Goal: Information Seeking & Learning: Check status

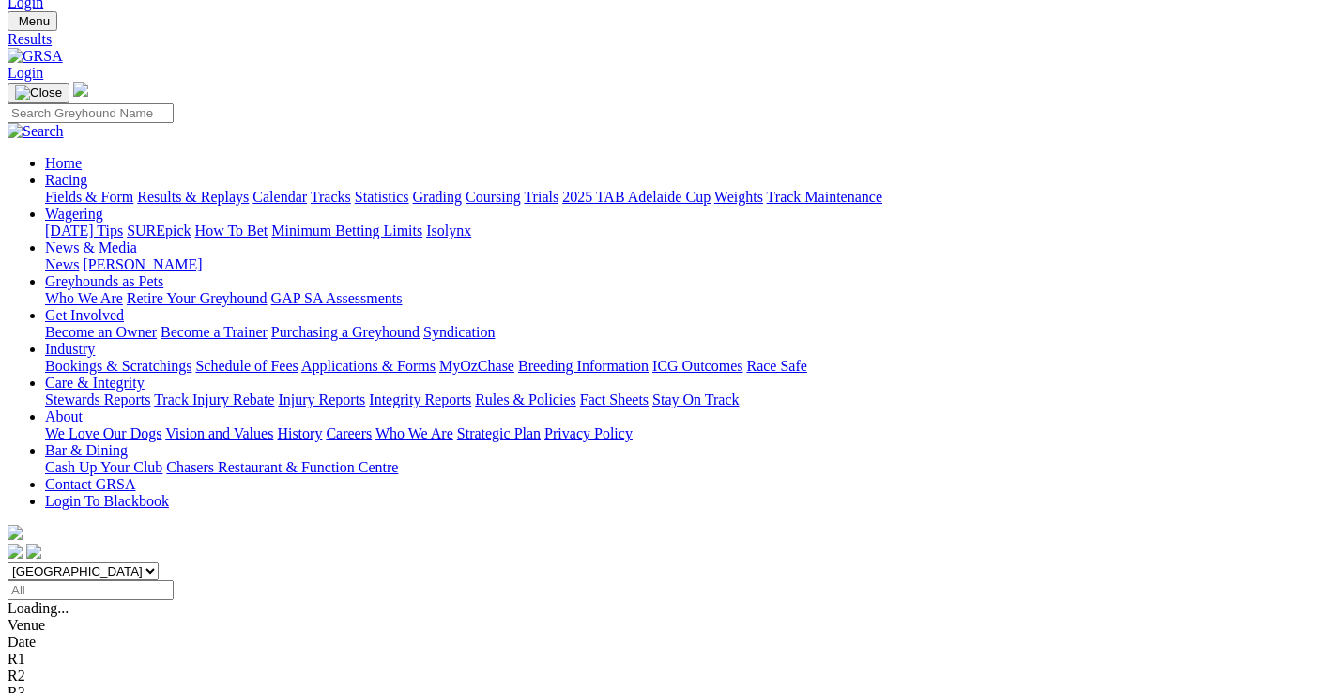
scroll to position [94, 0]
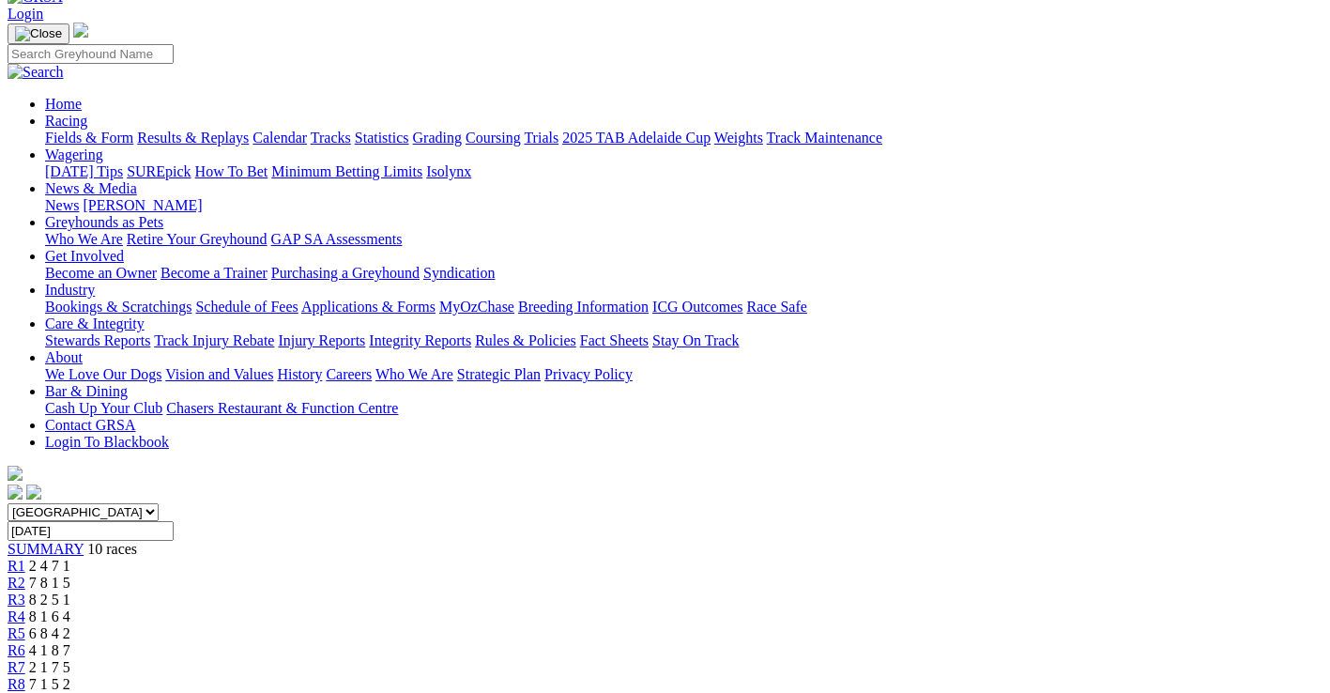
scroll to position [94, 0]
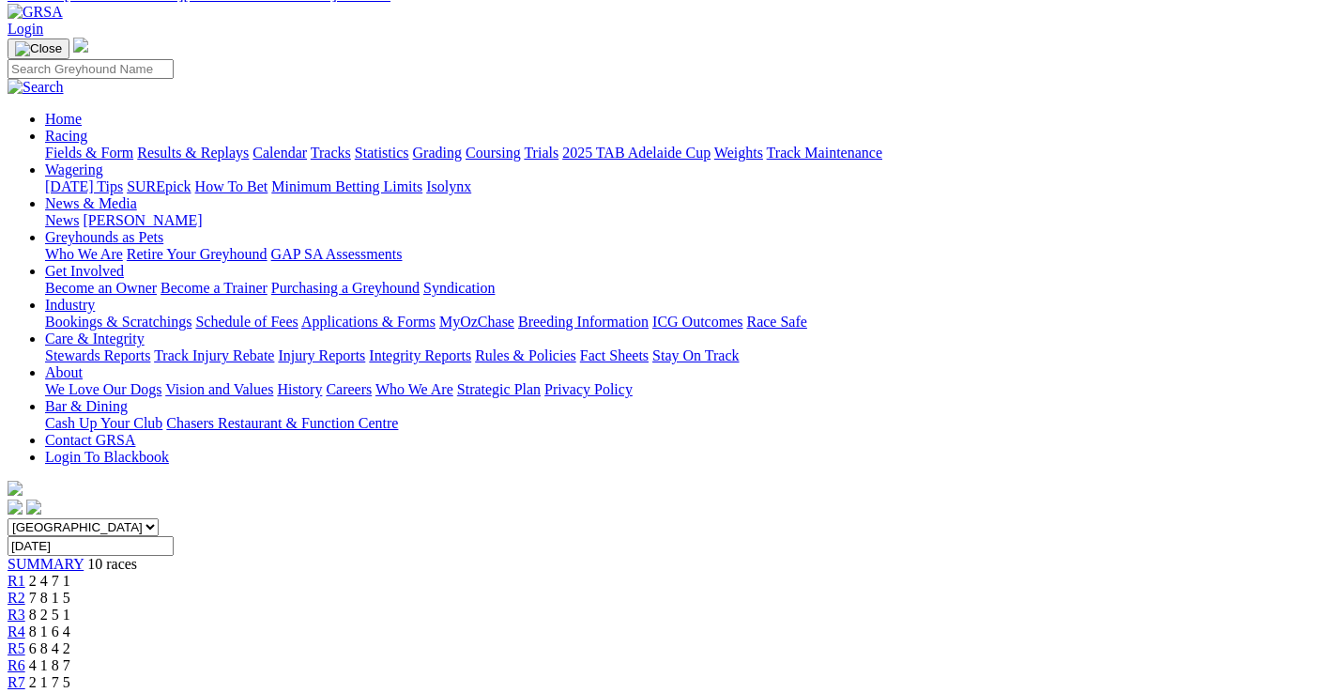
click at [70, 589] on span "7 8 1 5" at bounding box center [49, 597] width 41 height 16
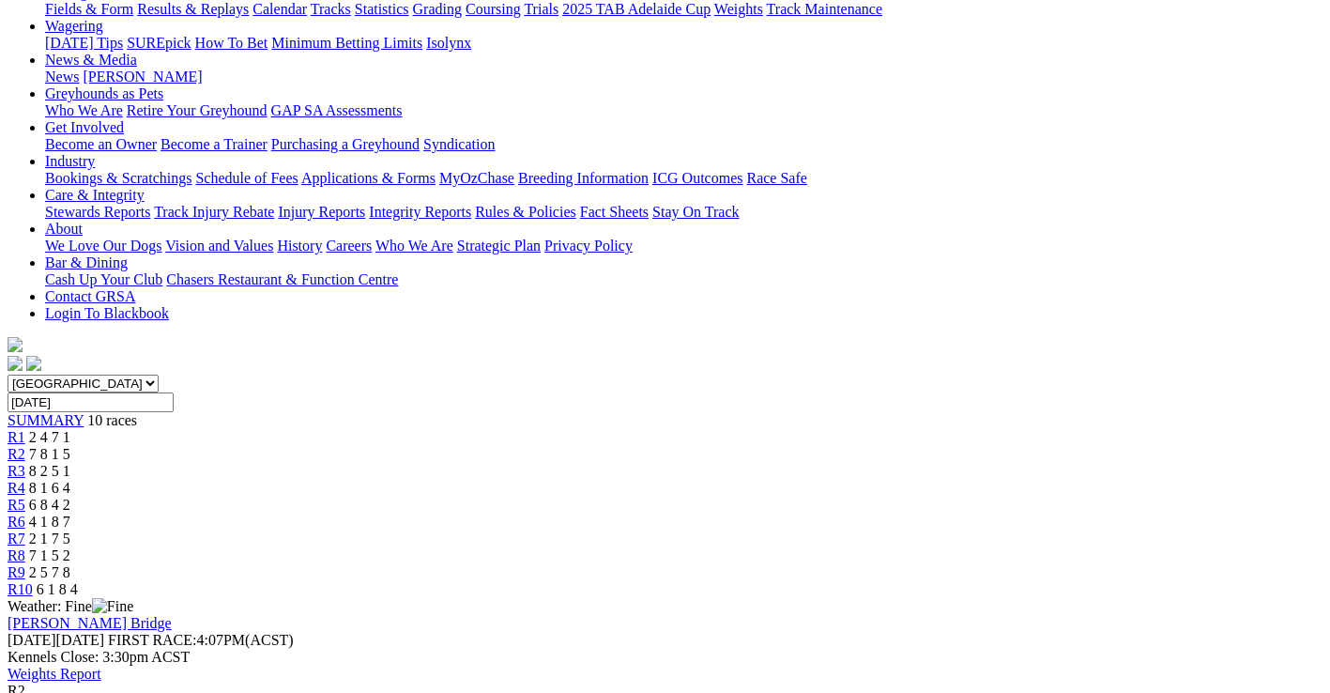
scroll to position [188, 0]
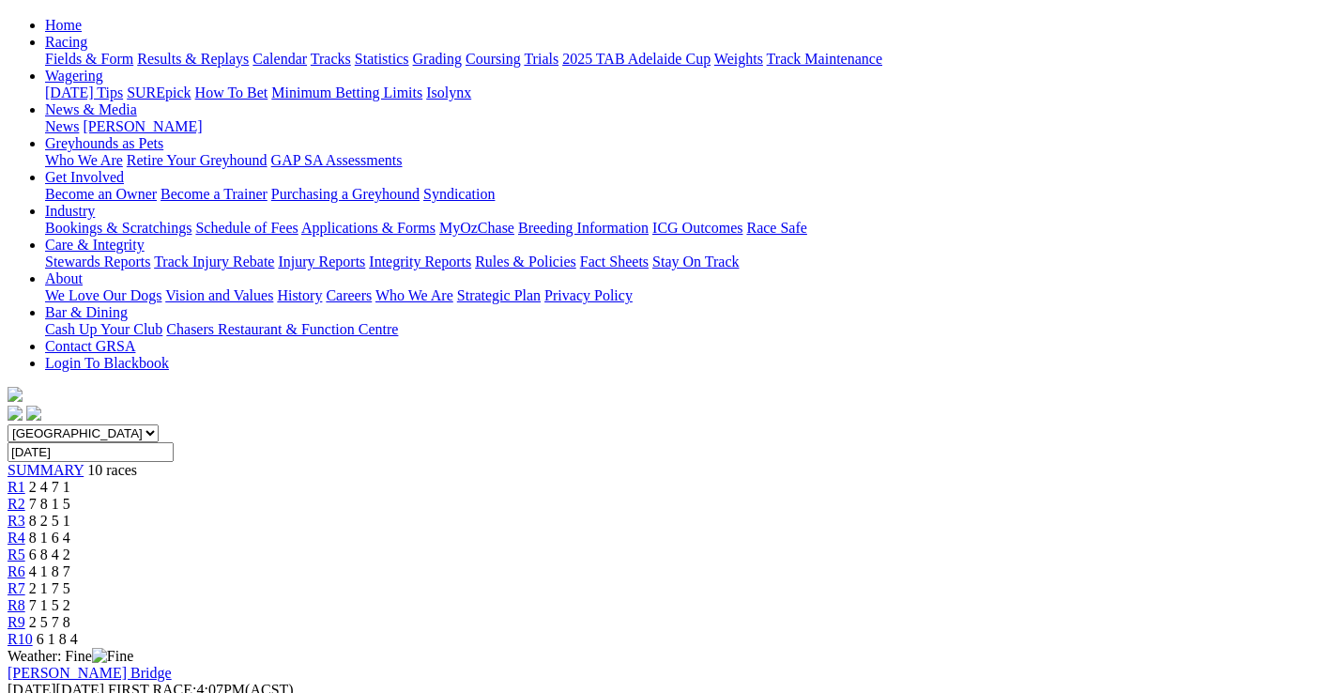
click at [467, 512] on div "R3 8 2 5 1" at bounding box center [665, 520] width 1315 height 17
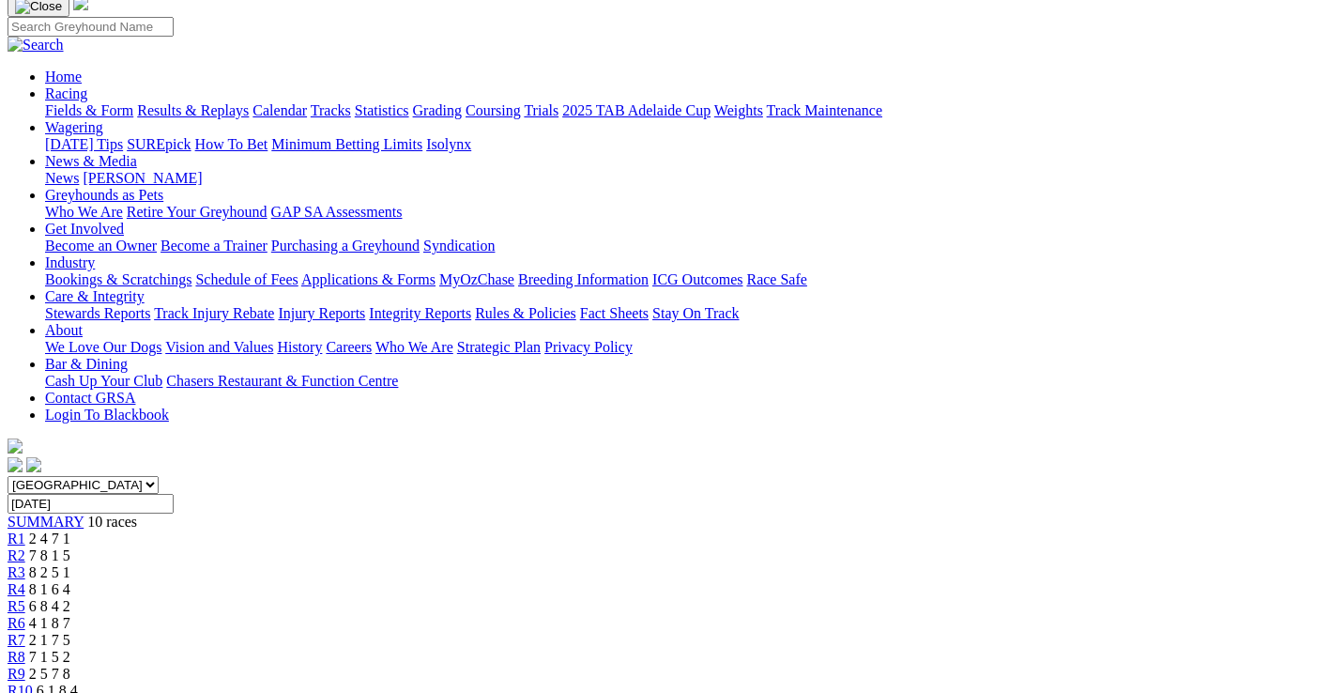
scroll to position [94, 0]
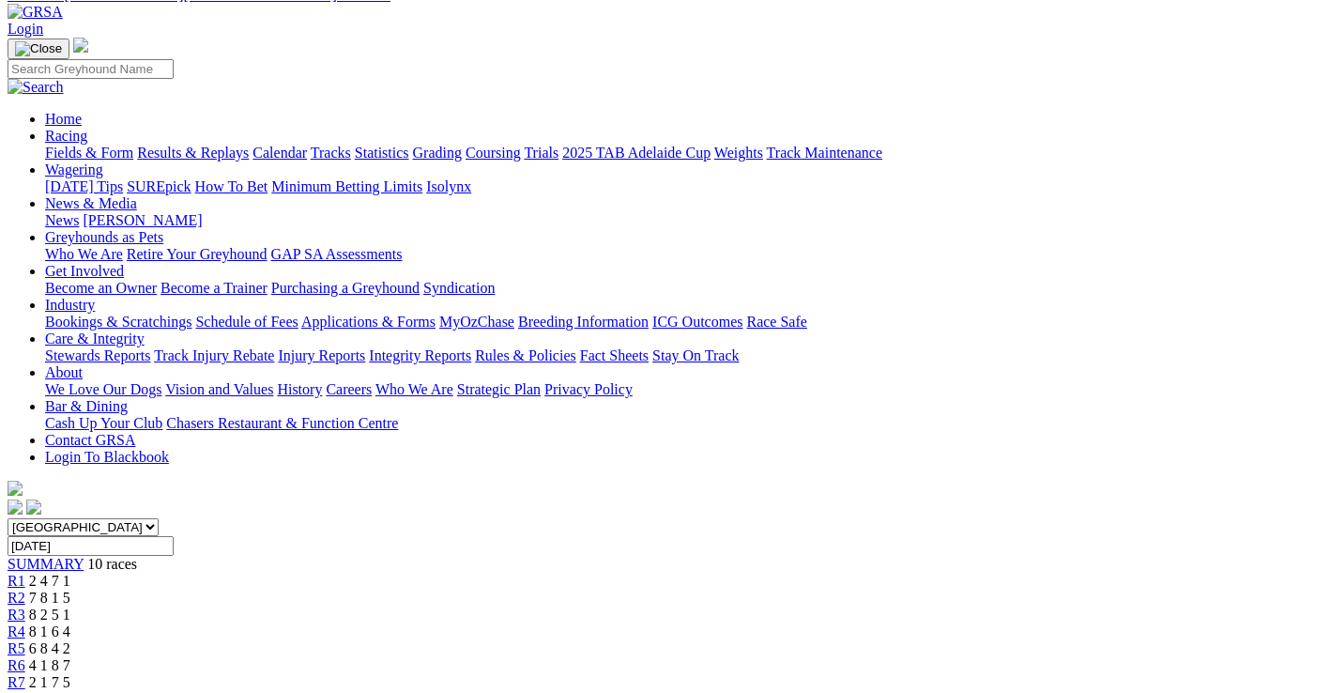
click at [574, 623] on div "R4 8 1 6 4" at bounding box center [665, 631] width 1315 height 17
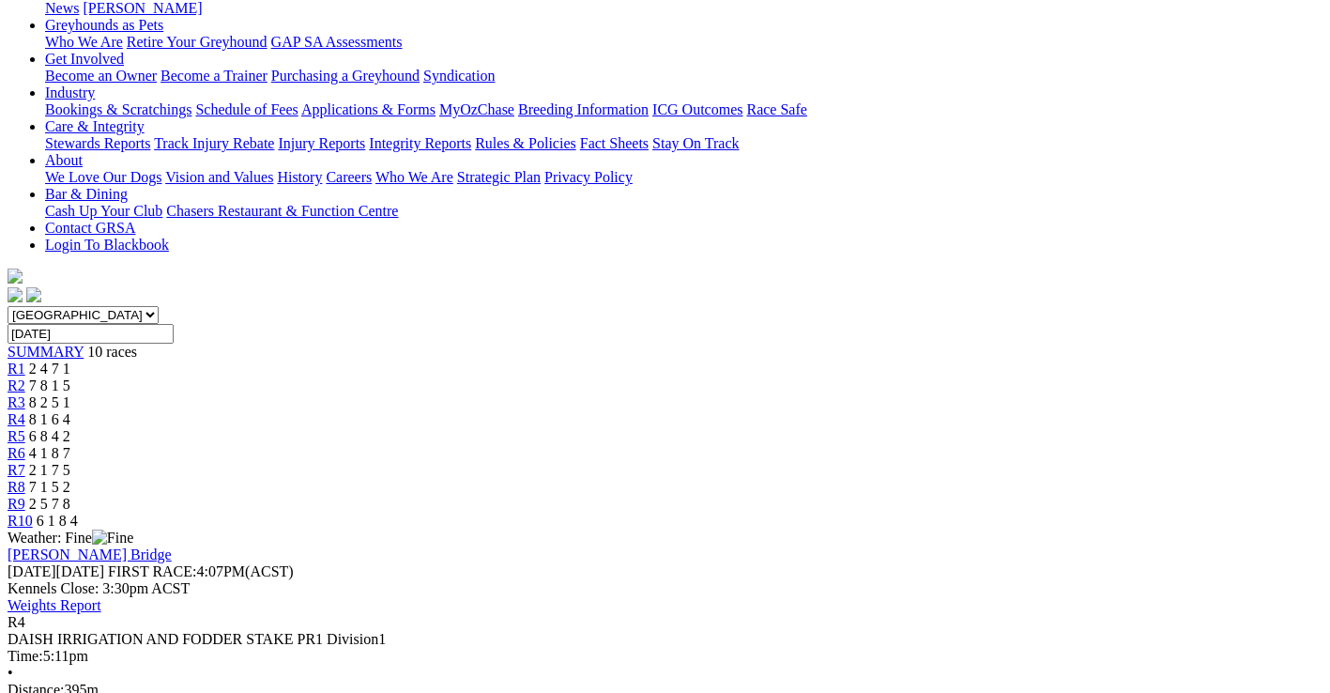
scroll to position [94, 0]
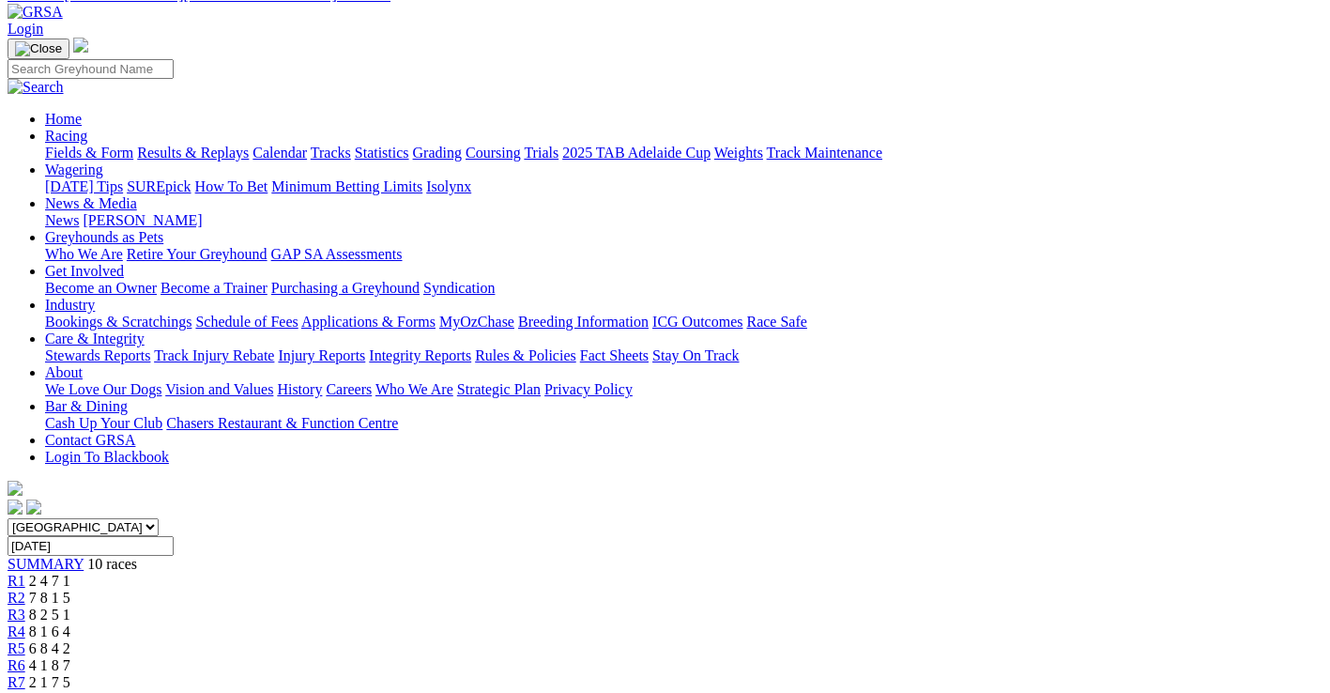
click at [685, 640] on div "R5 6 8 4 2" at bounding box center [665, 648] width 1315 height 17
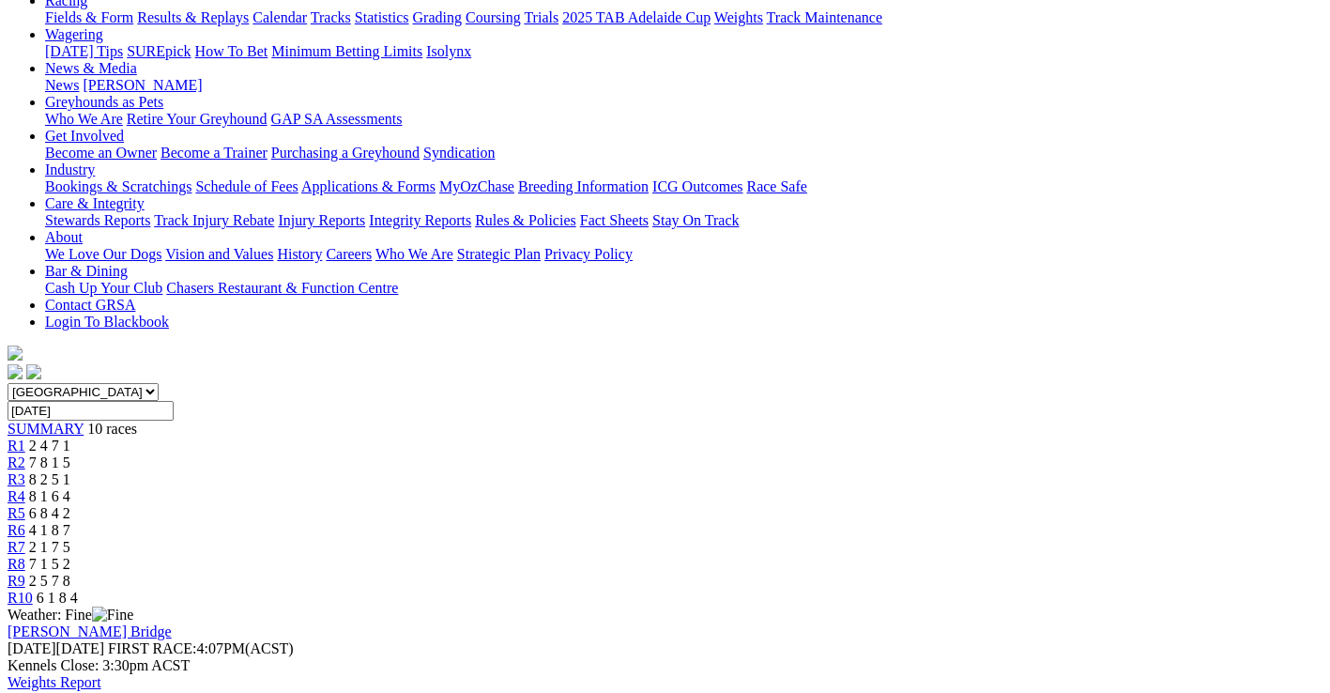
scroll to position [188, 0]
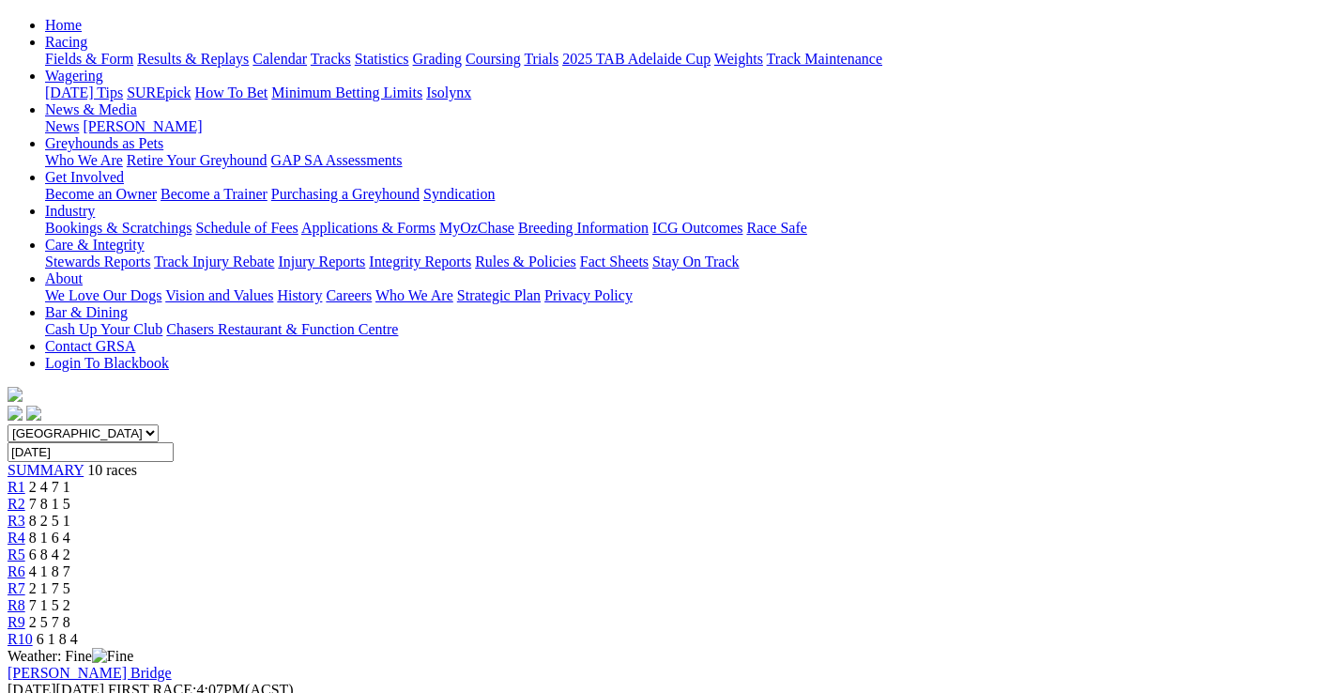
click at [70, 563] on span "4 1 8 7" at bounding box center [49, 571] width 41 height 16
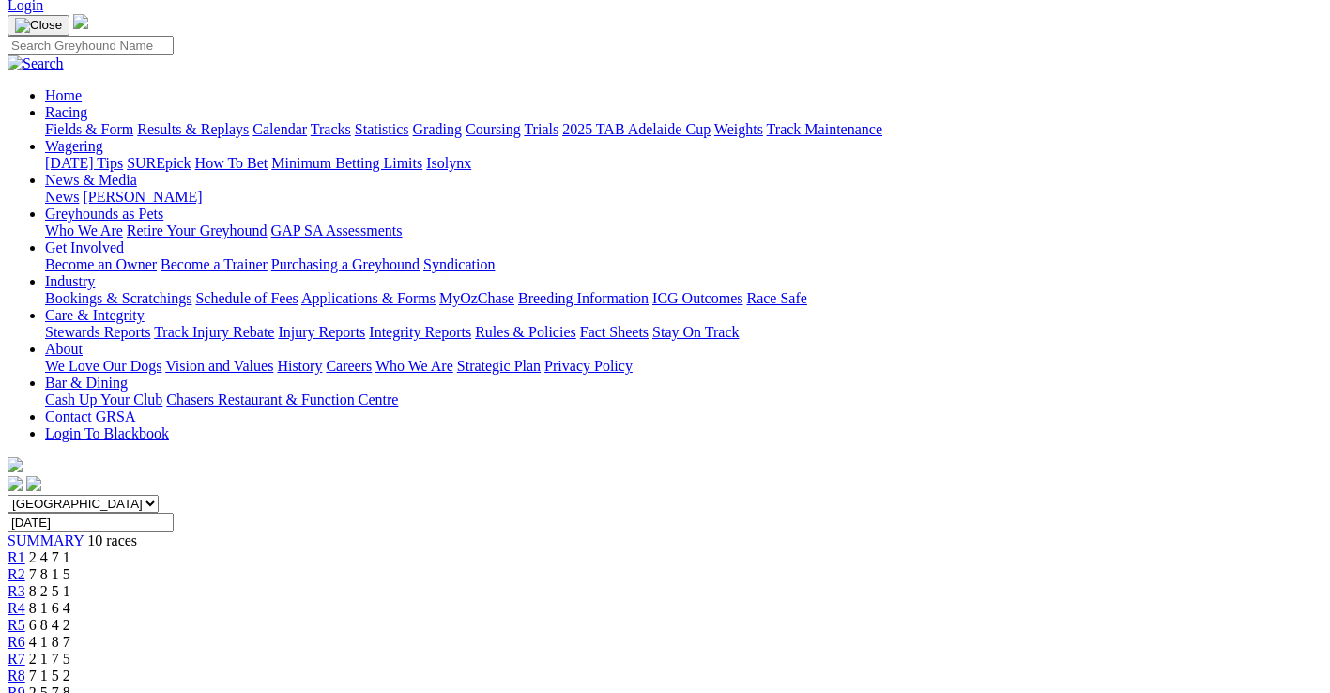
scroll to position [94, 0]
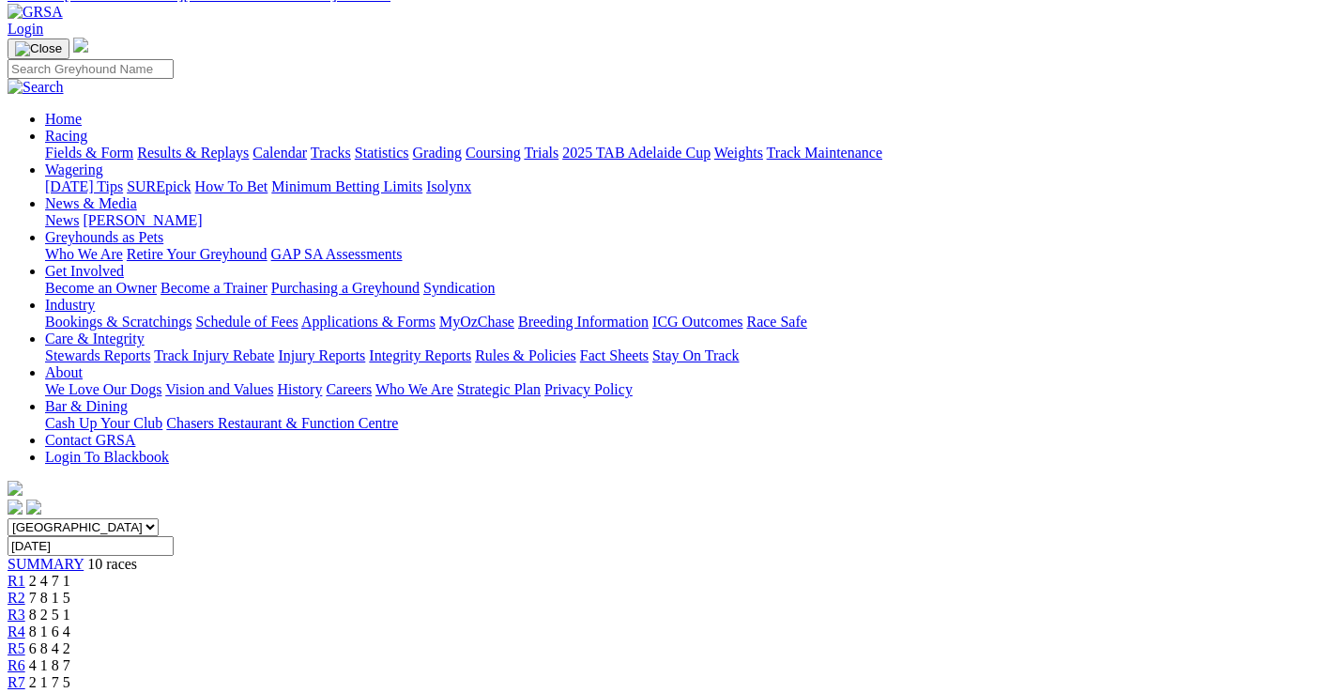
click at [70, 674] on span "2 1 7 5" at bounding box center [49, 682] width 41 height 16
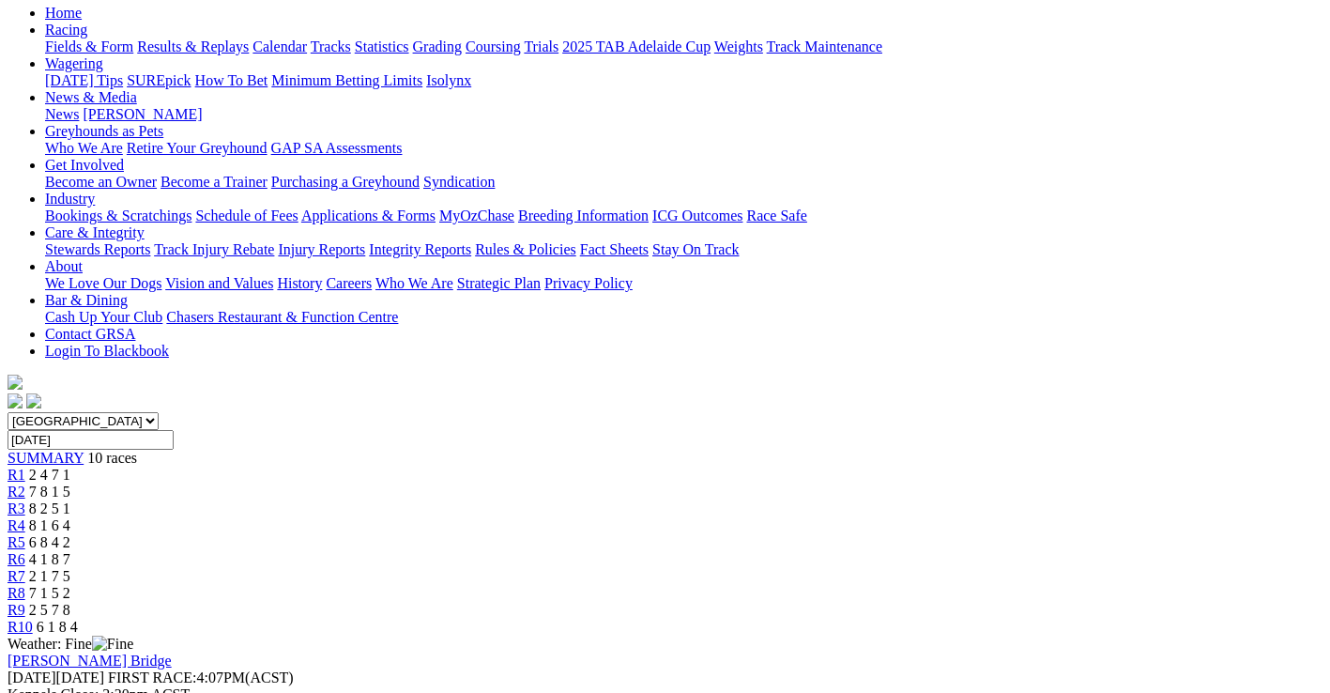
scroll to position [188, 0]
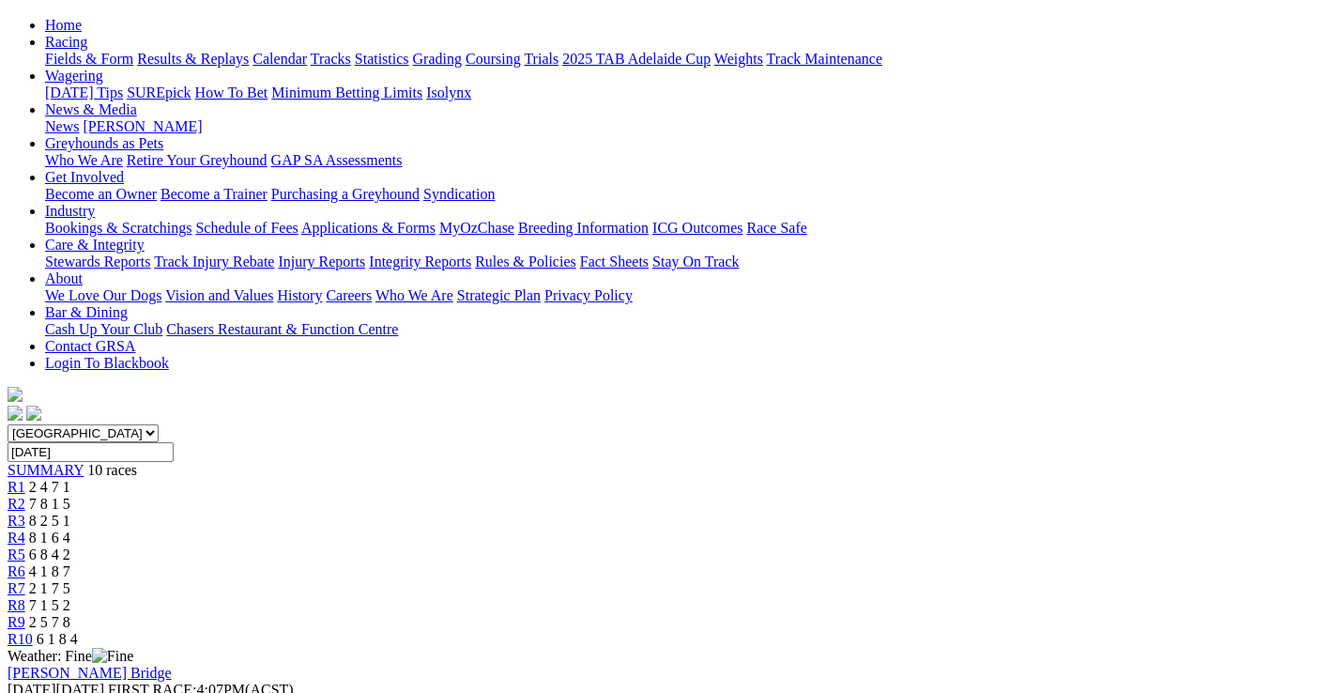
click at [70, 597] on span "7 1 5 2" at bounding box center [49, 605] width 41 height 16
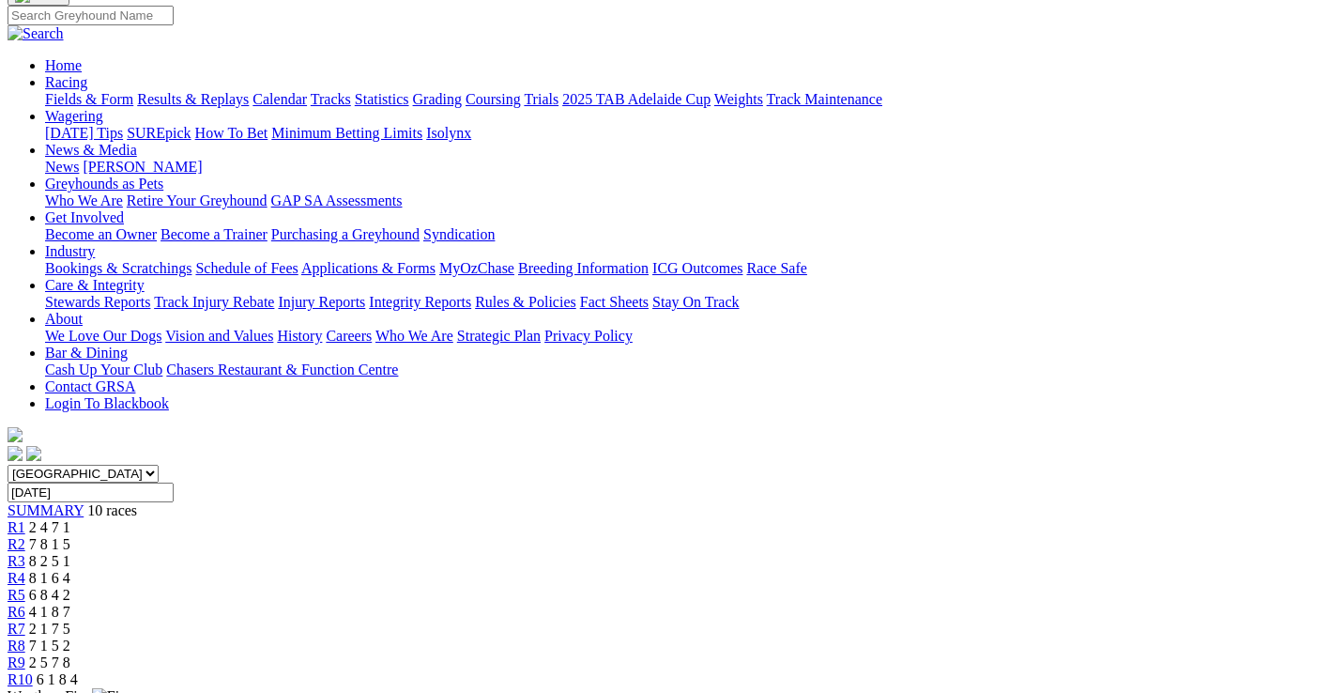
scroll to position [94, 0]
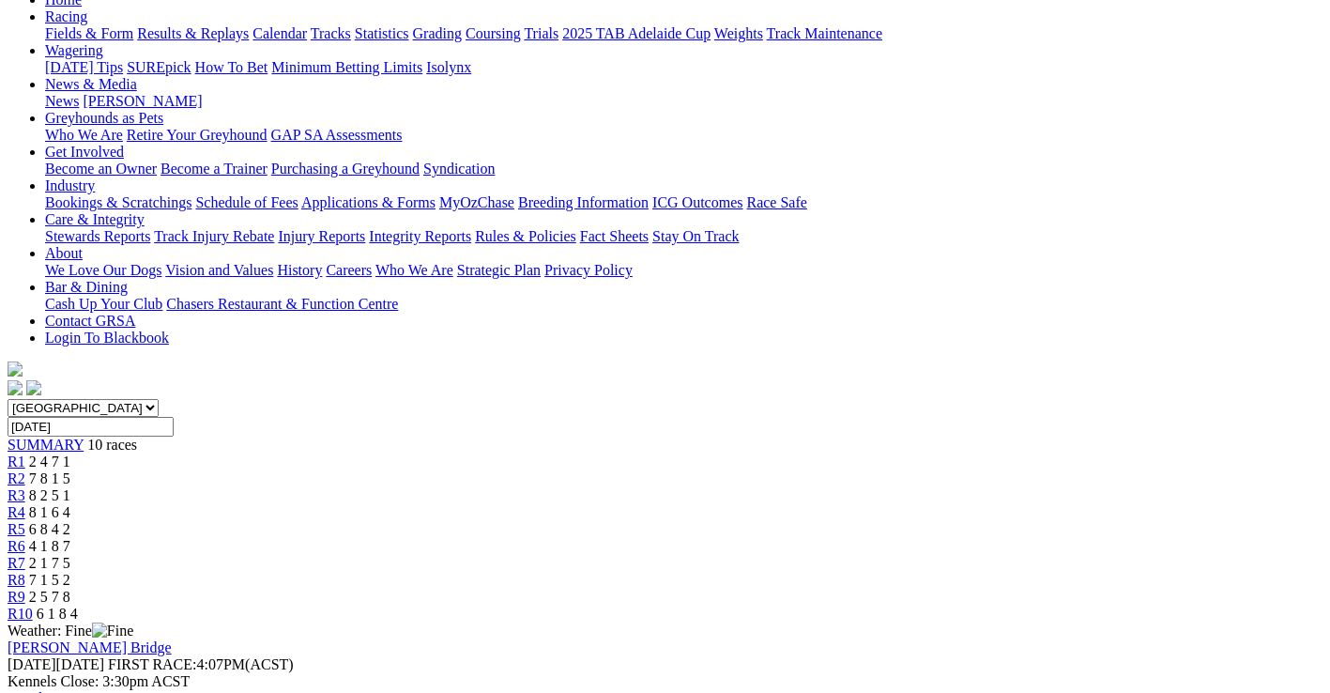
scroll to position [188, 0]
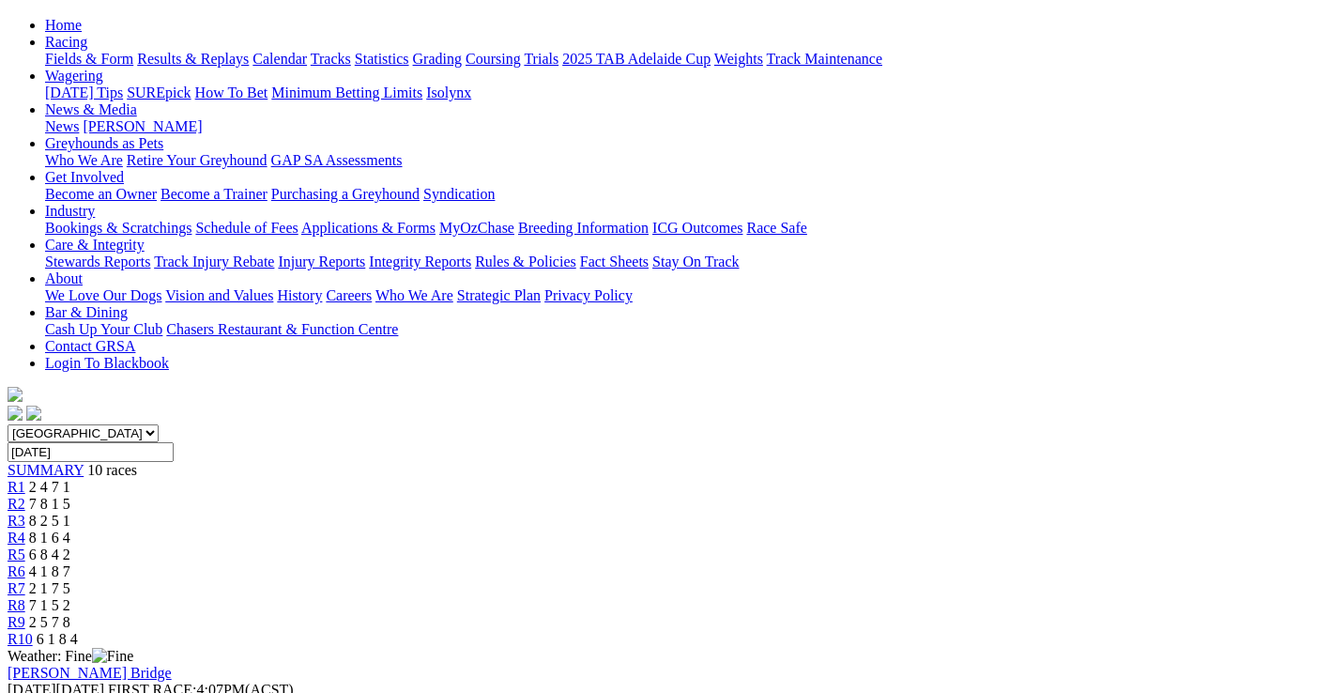
click at [78, 631] on span "6 1 8 4" at bounding box center [57, 639] width 41 height 16
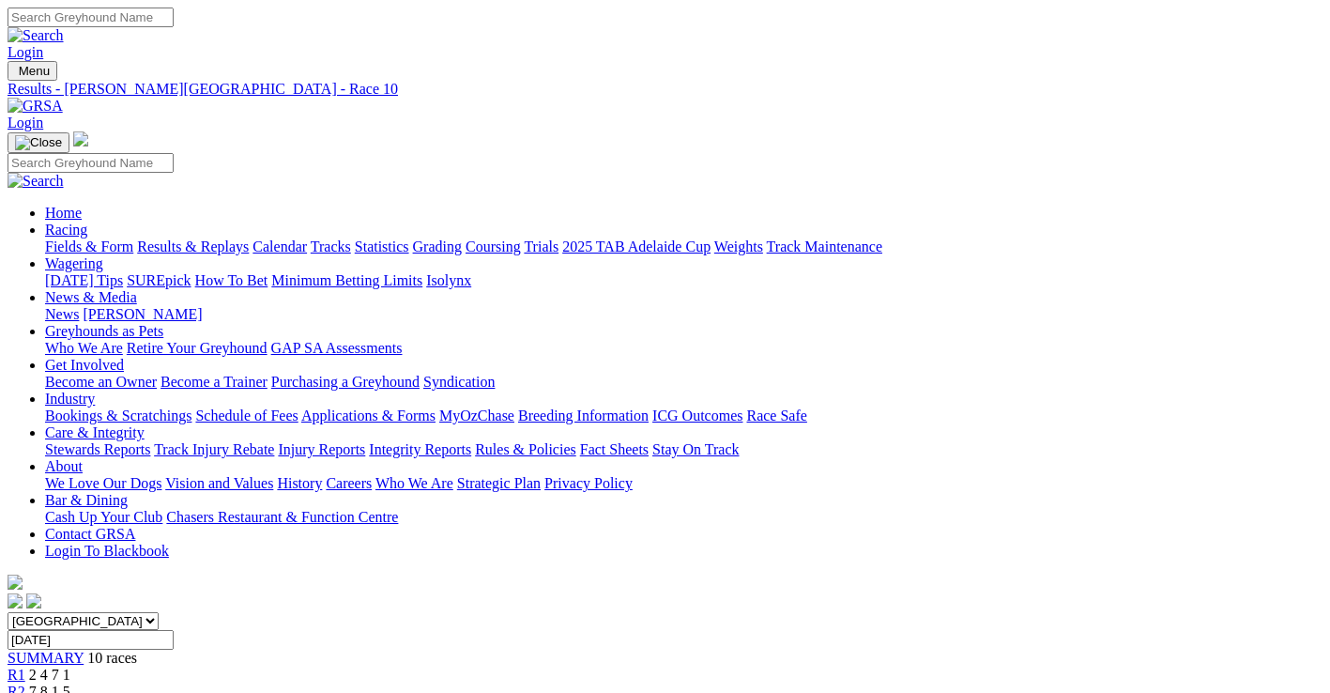
click at [70, 666] on span "2 4 7 1" at bounding box center [49, 674] width 41 height 16
click at [70, 683] on span "7 8 1 5" at bounding box center [49, 691] width 41 height 16
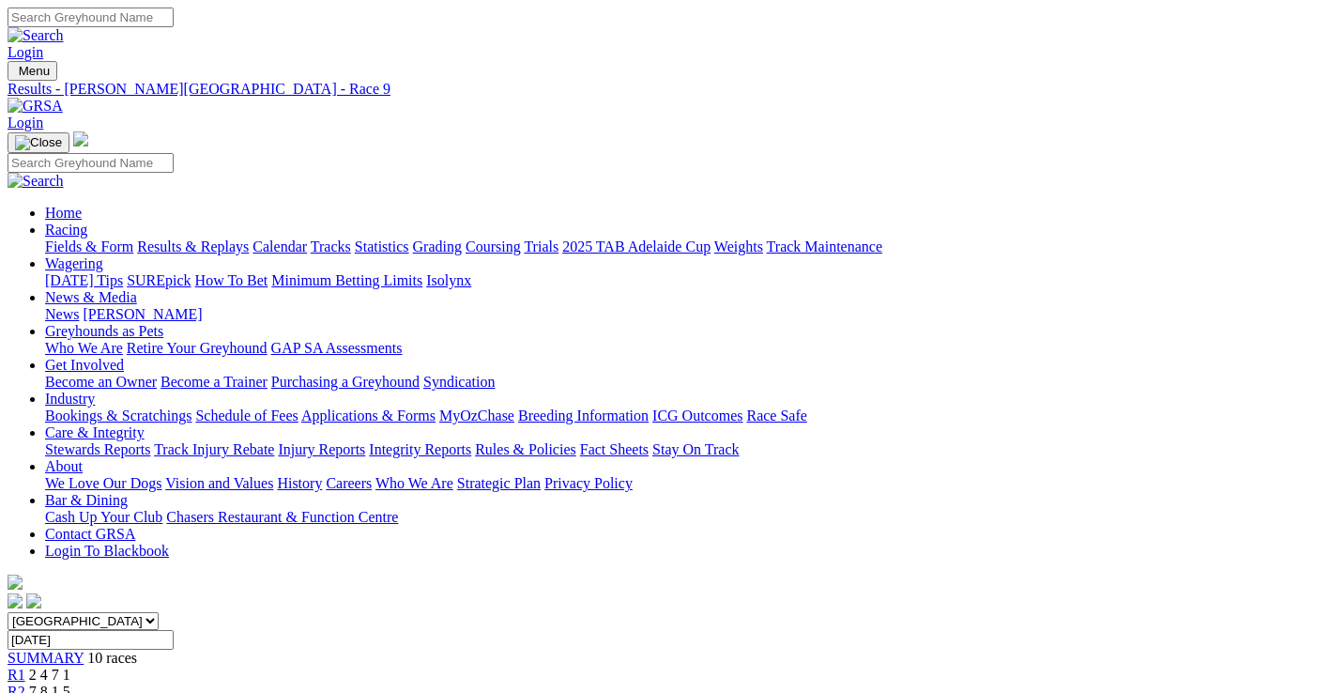
click at [207, 238] on link "Results & Replays" at bounding box center [193, 246] width 112 height 16
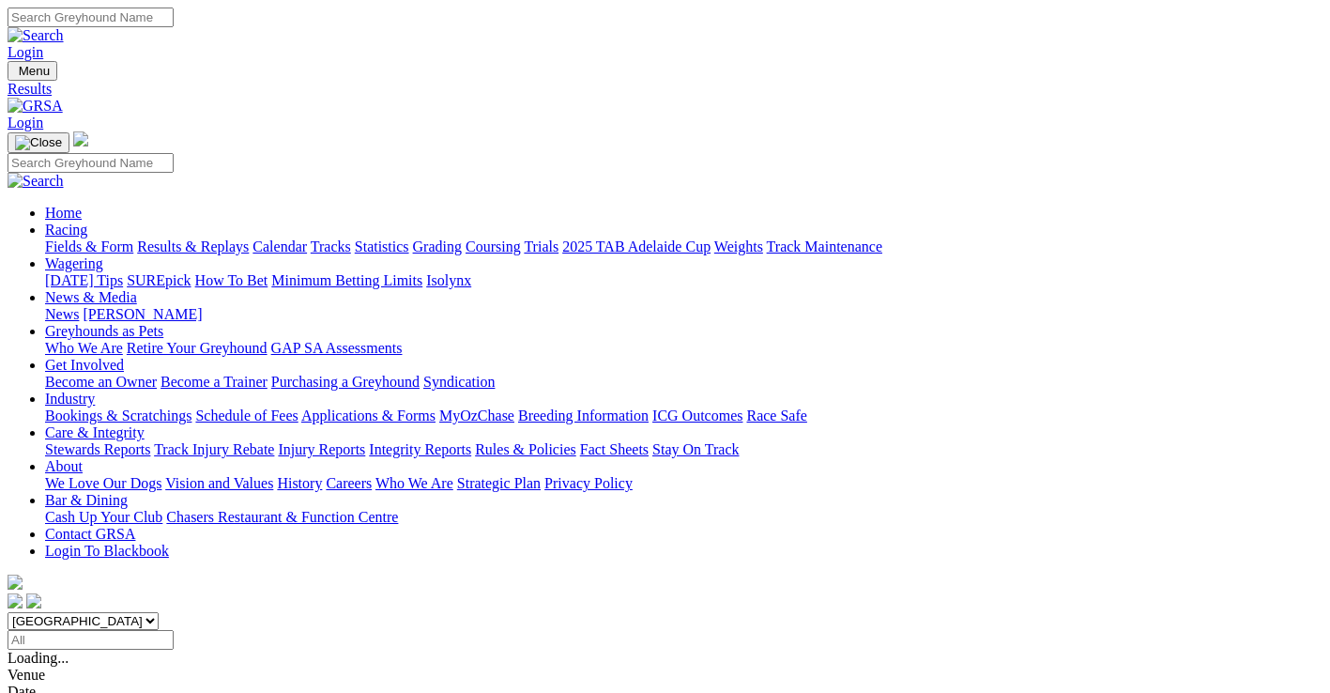
click at [45, 238] on link "Fields & Form" at bounding box center [89, 246] width 88 height 16
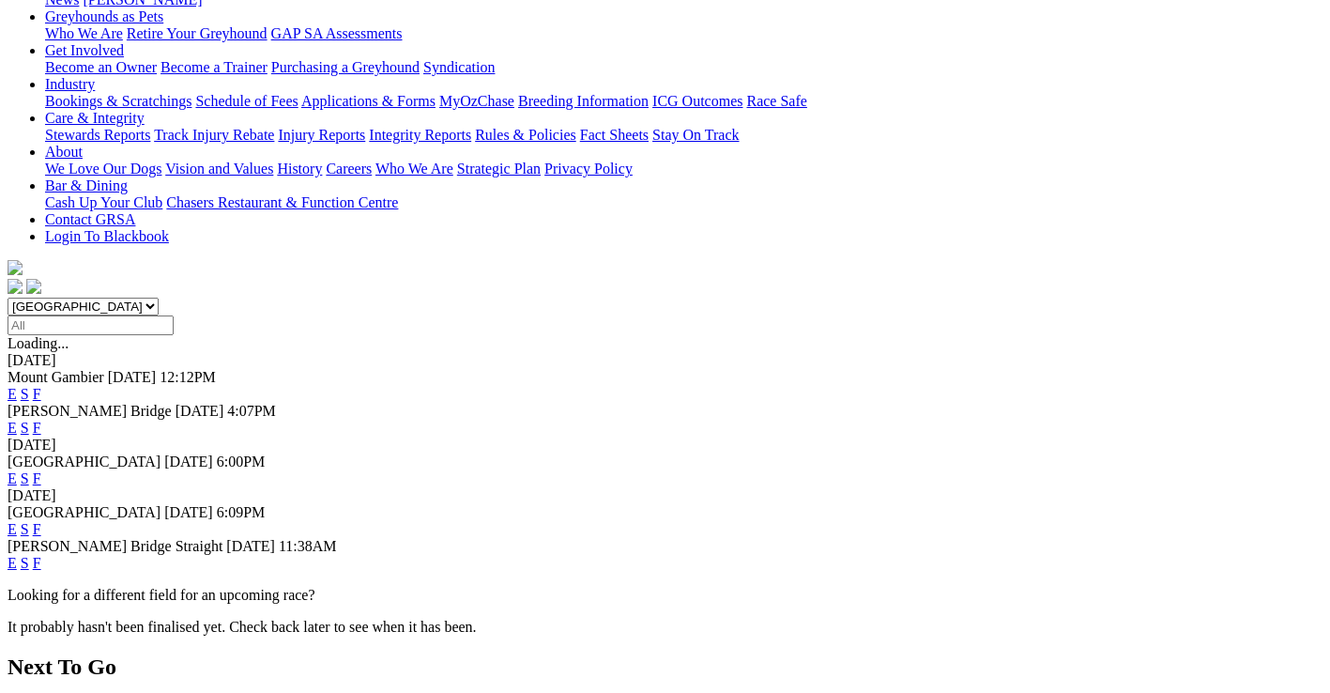
scroll to position [282, 0]
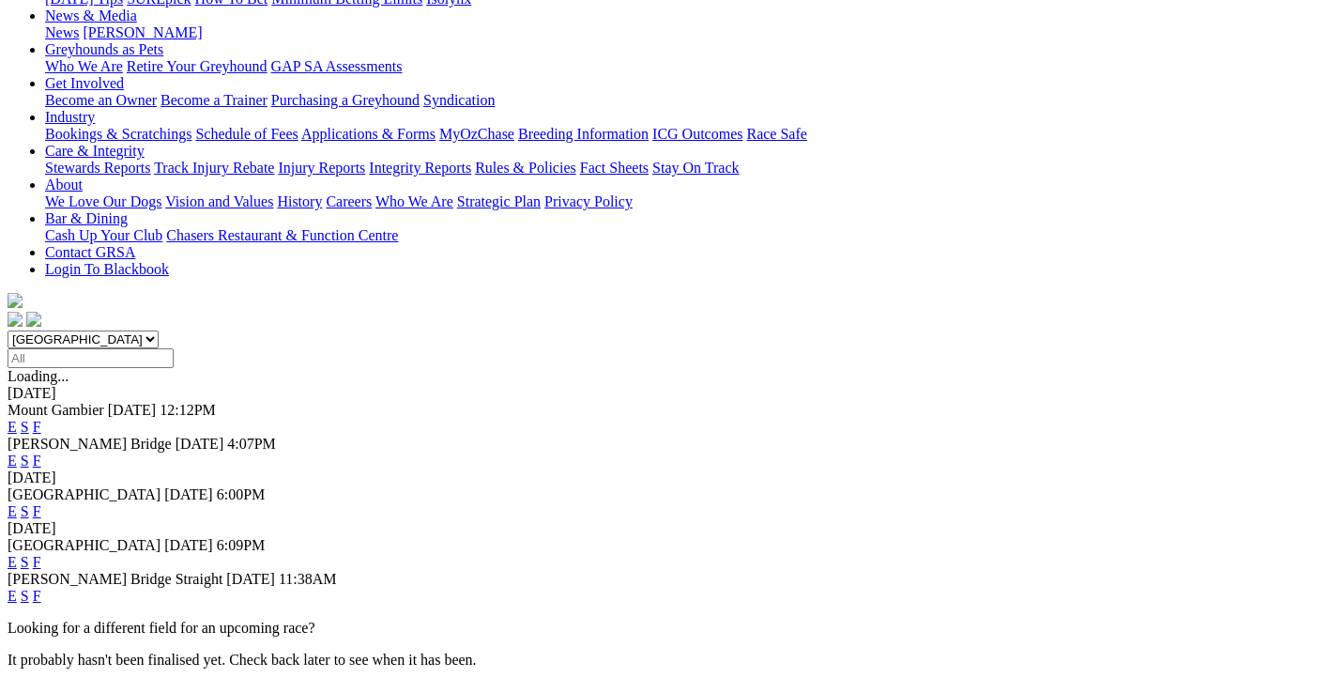
click at [41, 503] on link "F" at bounding box center [37, 511] width 8 height 16
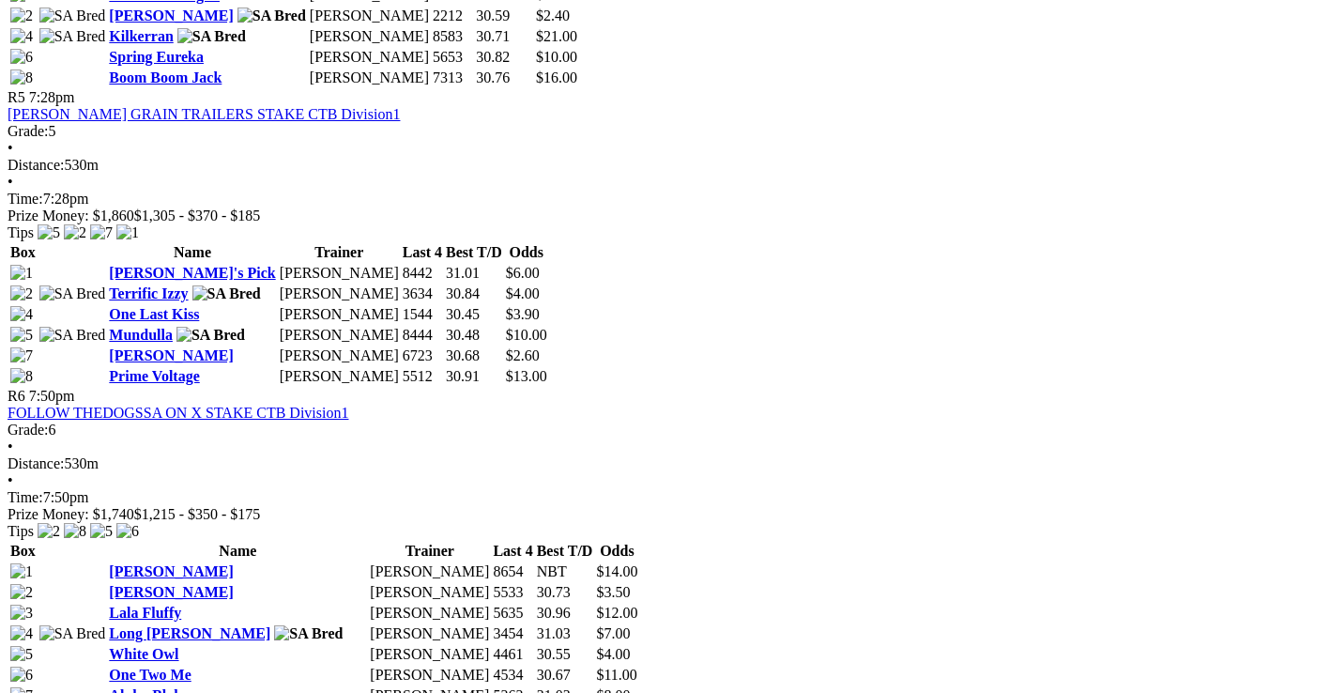
scroll to position [2064, 0]
